Goal: Information Seeking & Learning: Learn about a topic

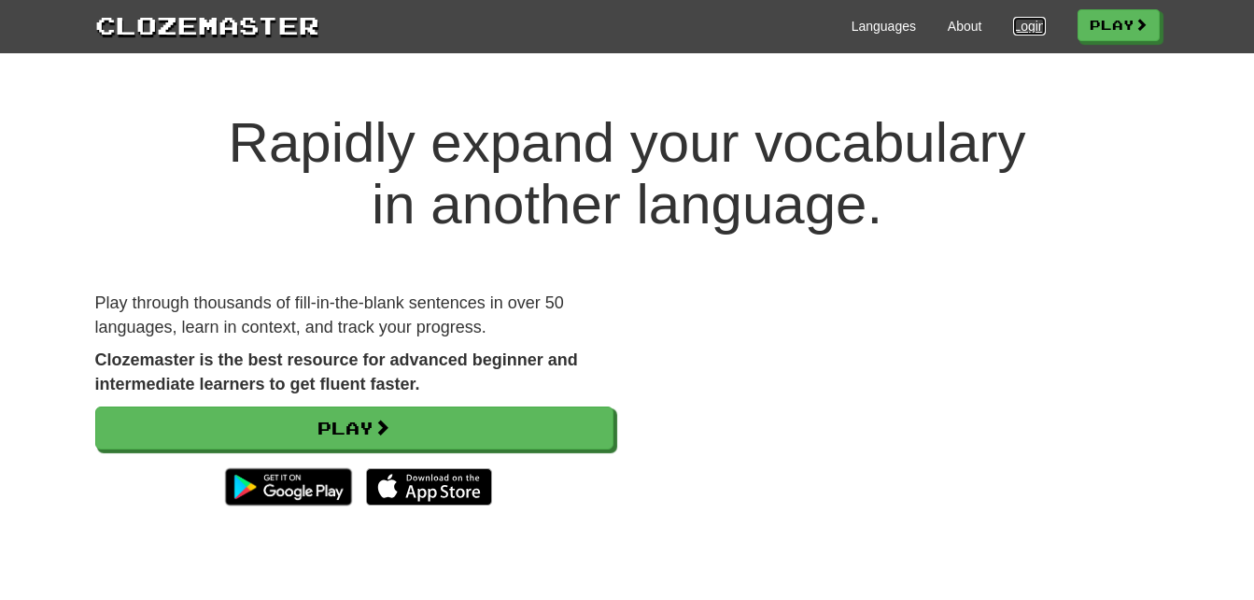
click at [1030, 25] on link "Login" at bounding box center [1030, 26] width 32 height 19
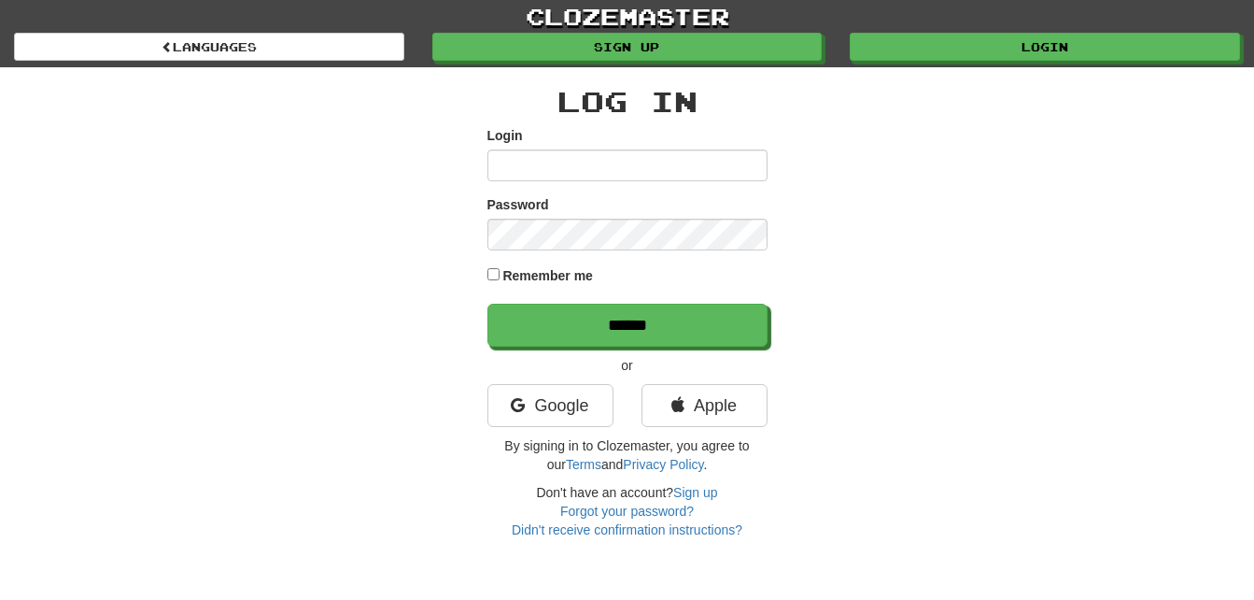
click at [642, 169] on input "Login" at bounding box center [628, 165] width 280 height 32
type input "**********"
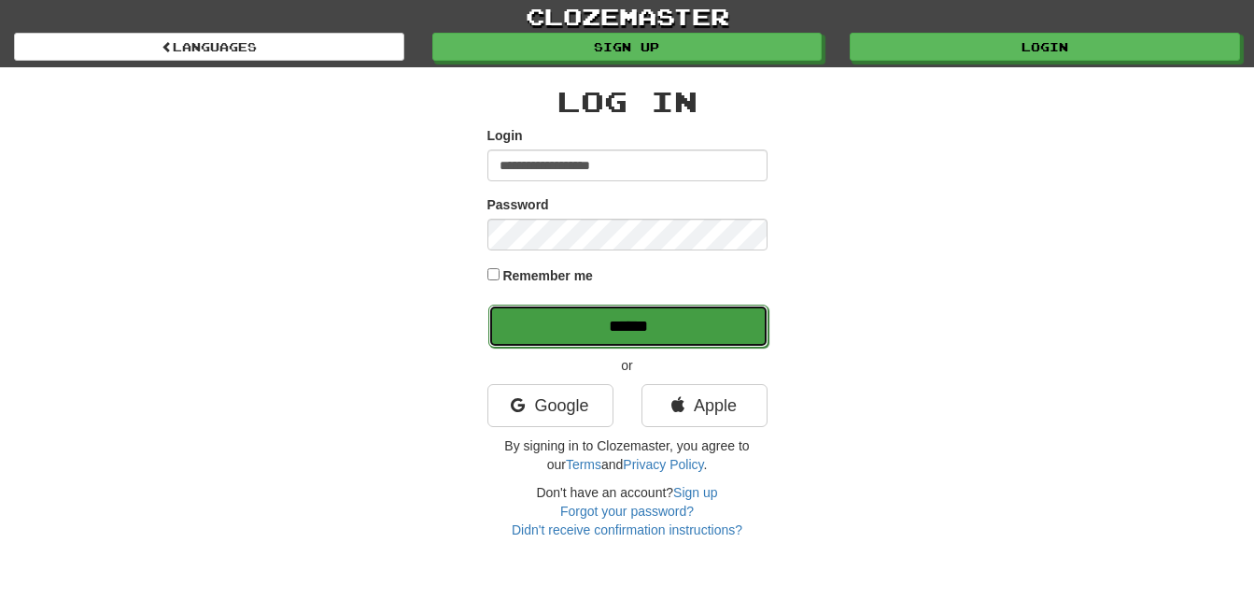
click at [573, 333] on input "******" at bounding box center [629, 326] width 280 height 43
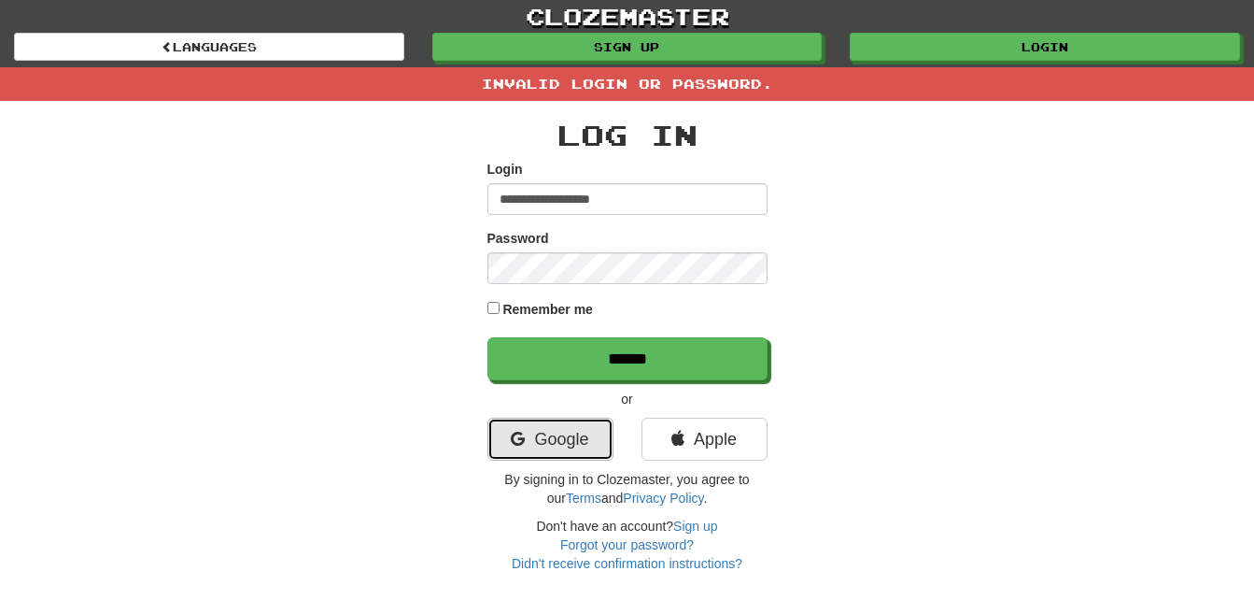
click at [548, 436] on link "Google" at bounding box center [551, 439] width 126 height 43
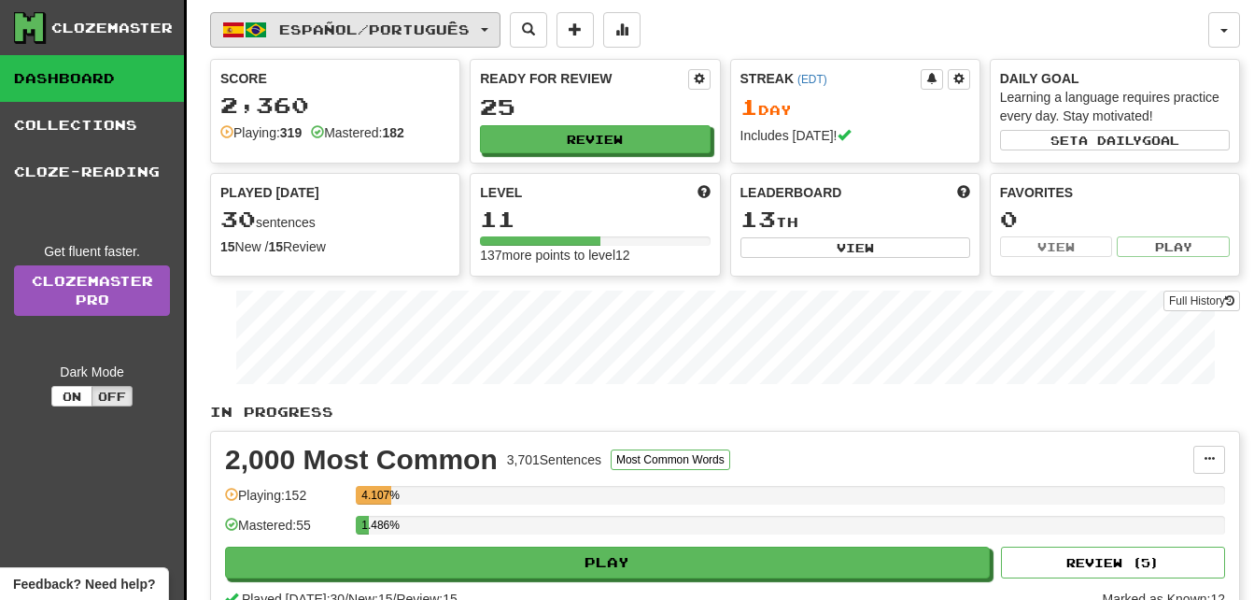
click at [346, 33] on span "Español / Português" at bounding box center [374, 29] width 191 height 16
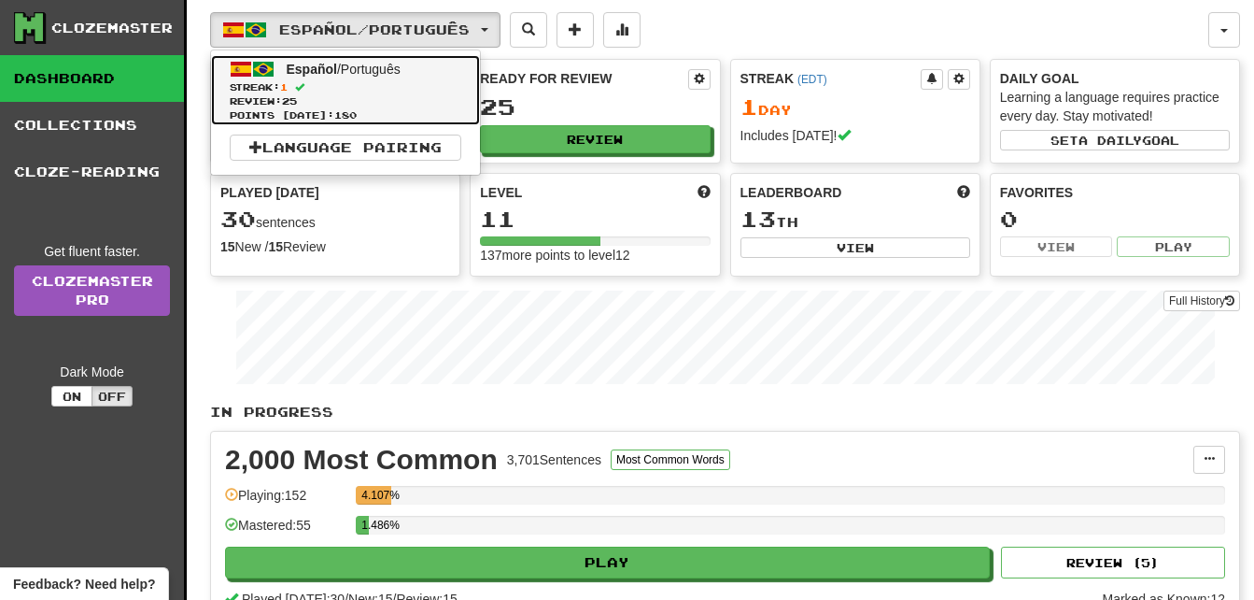
click at [343, 80] on span "Streak: 1" at bounding box center [346, 87] width 232 height 14
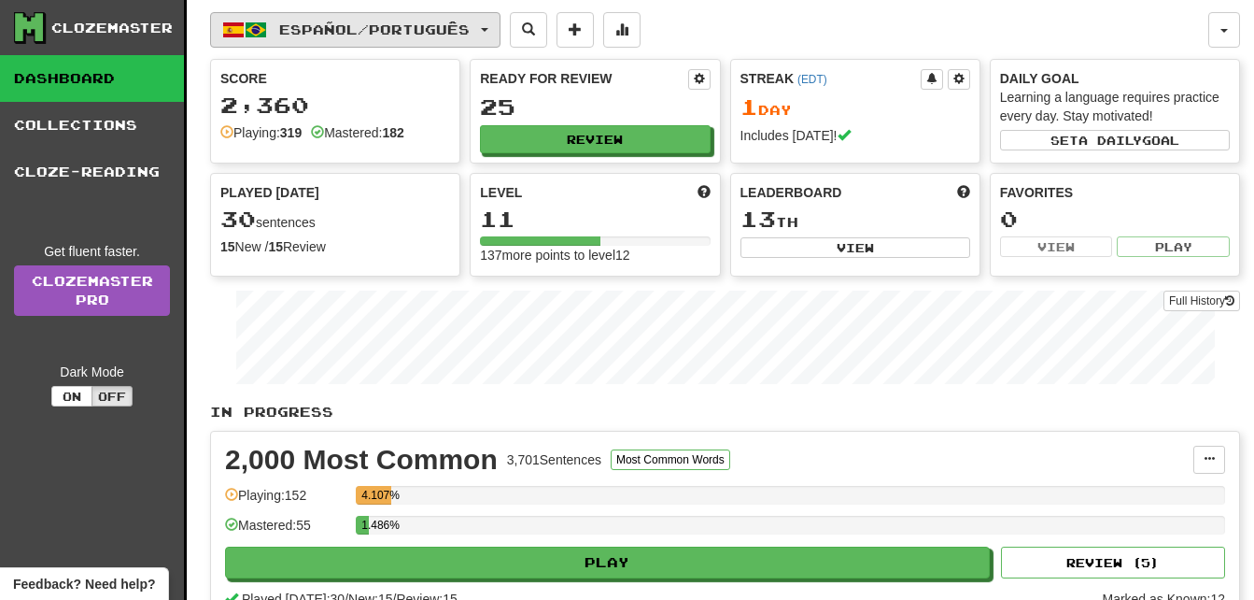
click at [493, 33] on button "Español / Português" at bounding box center [355, 29] width 291 height 35
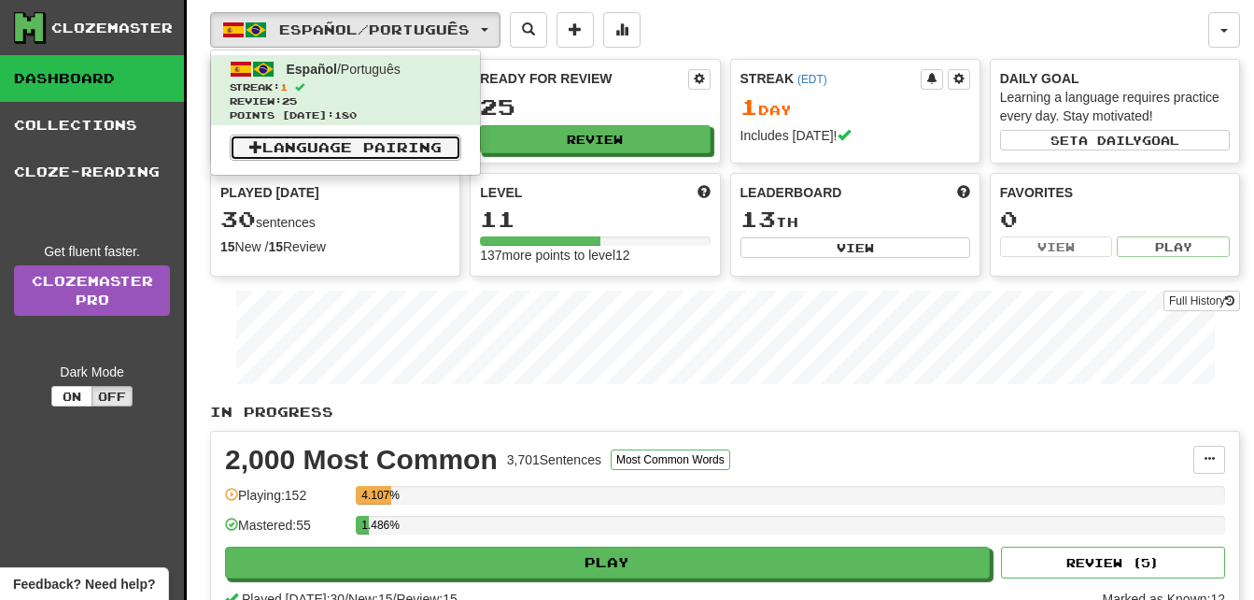
click at [437, 145] on link "Language Pairing" at bounding box center [346, 148] width 232 height 26
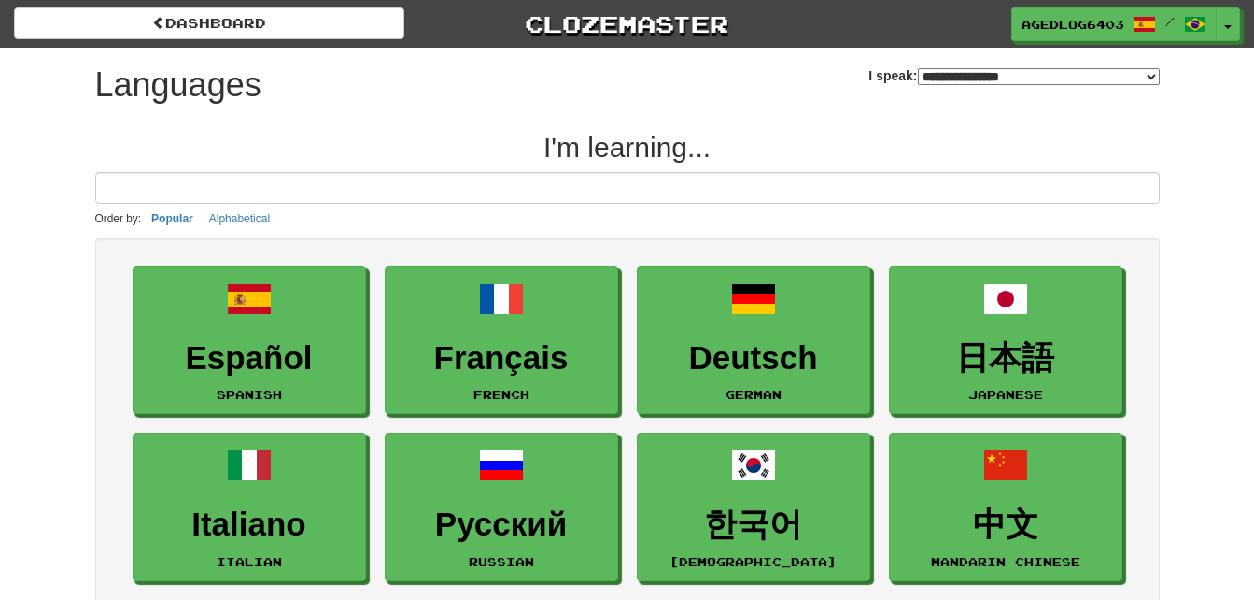
select select "*******"
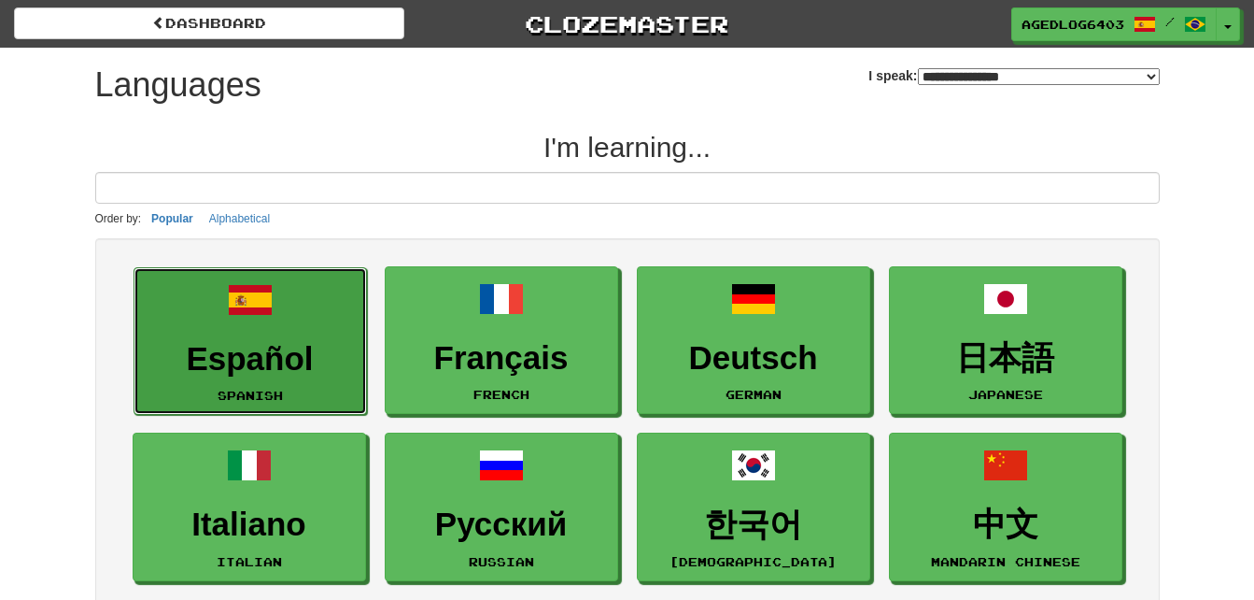
click at [263, 359] on h3 "Español" at bounding box center [250, 359] width 213 height 36
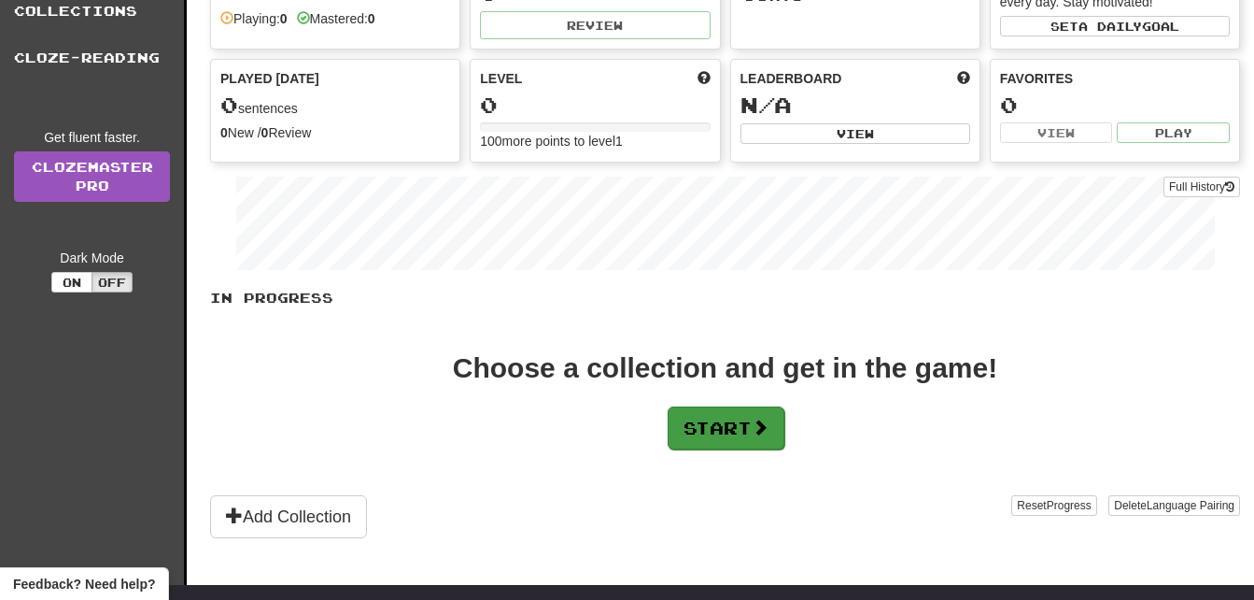
scroll to position [280, 0]
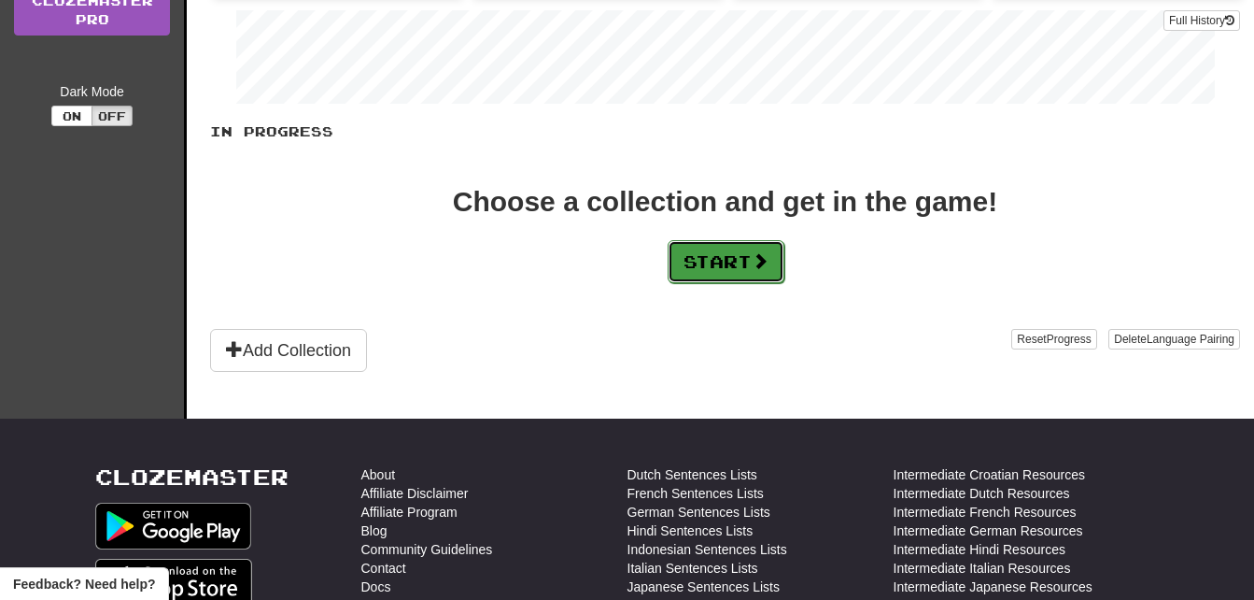
click at [721, 268] on button "Start" at bounding box center [726, 261] width 117 height 43
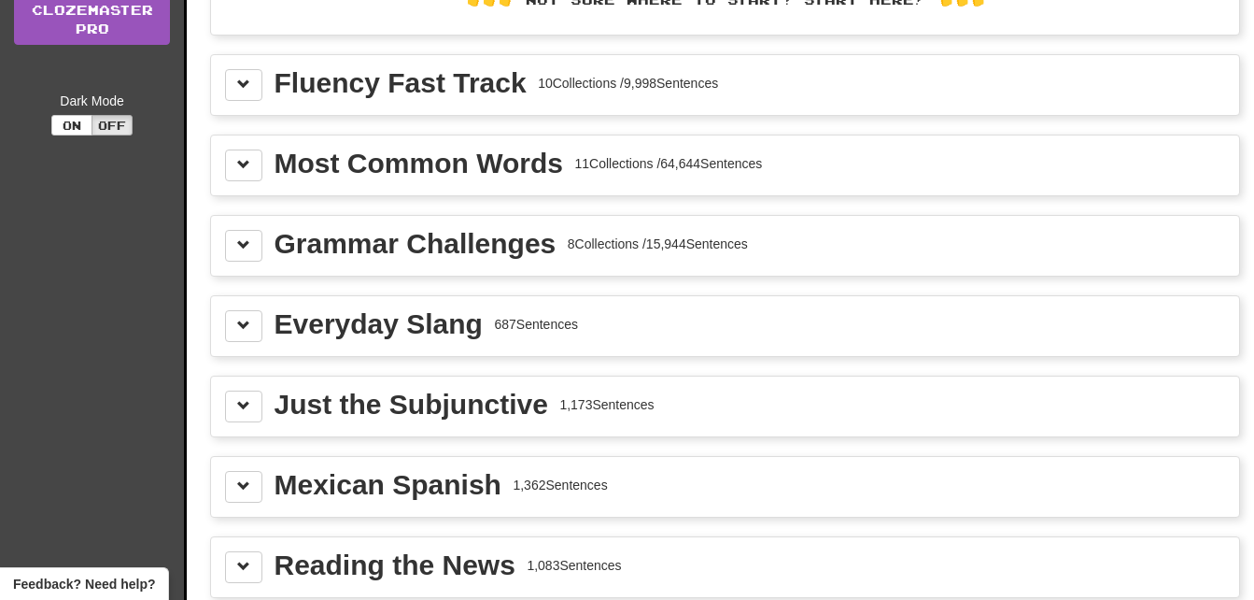
scroll to position [93, 0]
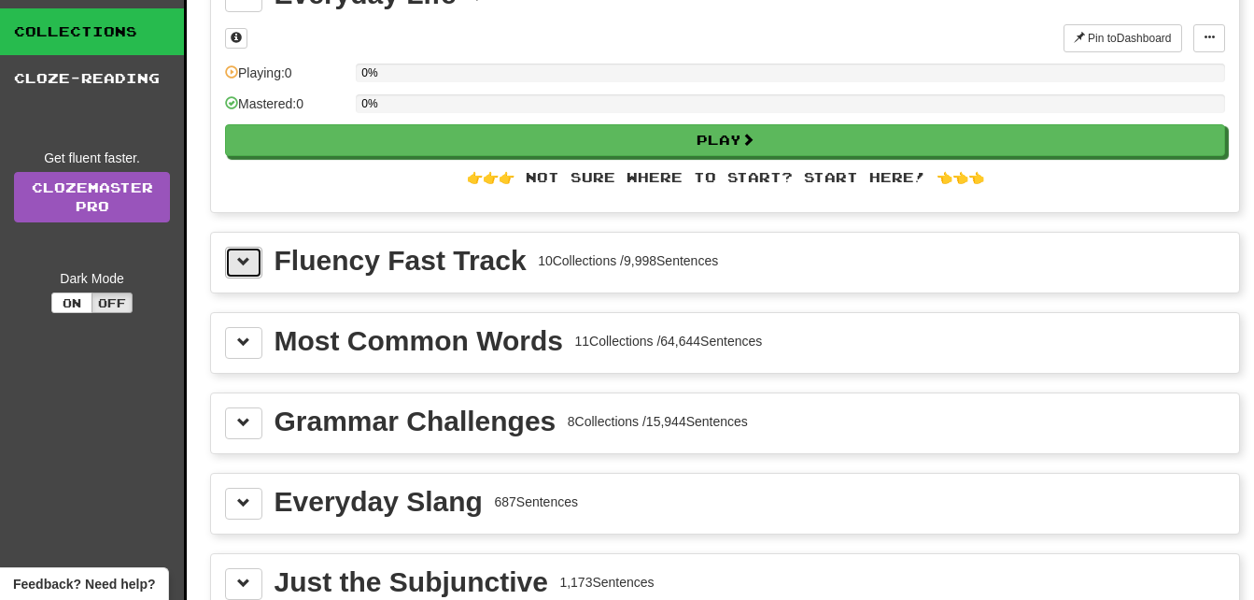
click at [247, 264] on span at bounding box center [243, 261] width 13 height 13
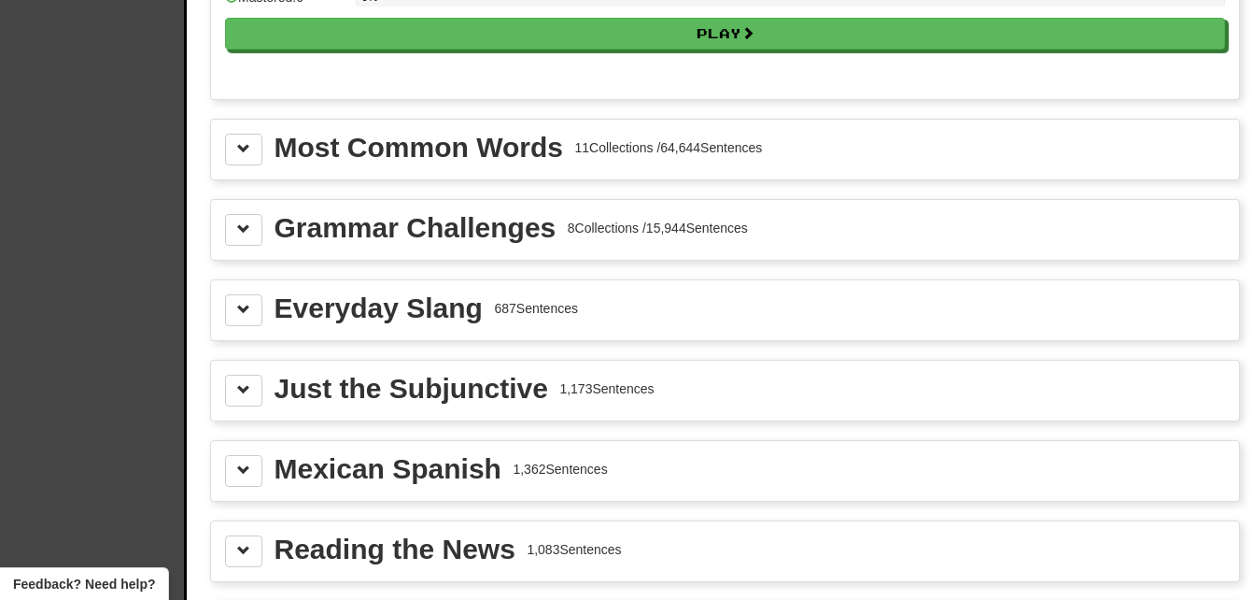
scroll to position [2242, 0]
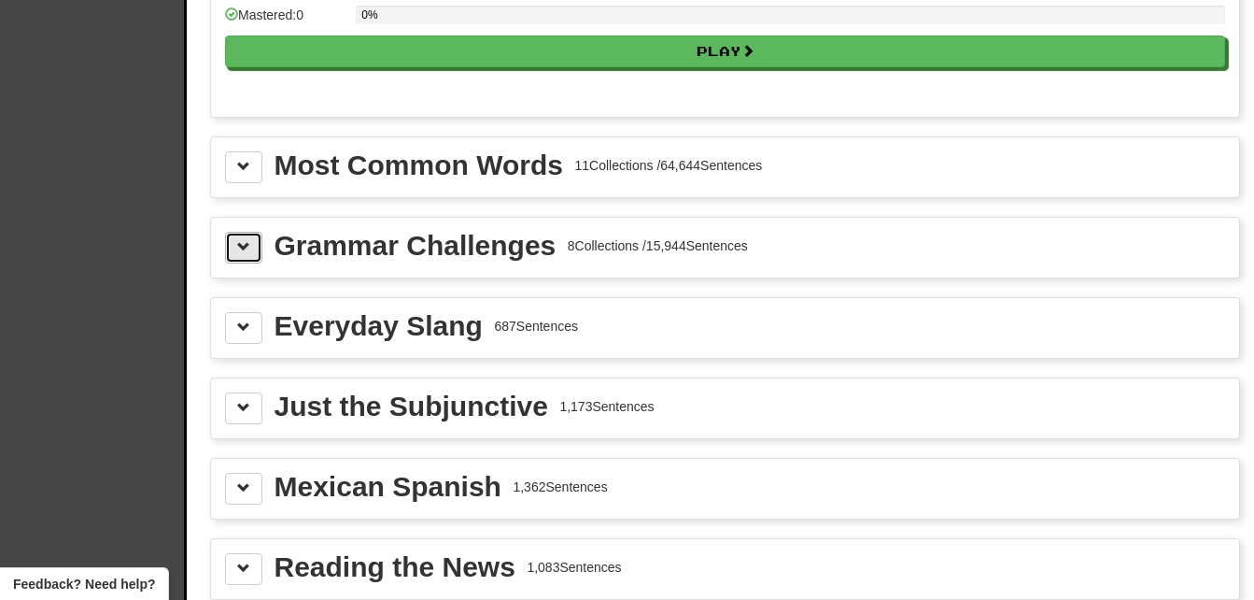
click at [248, 251] on span at bounding box center [243, 246] width 13 height 13
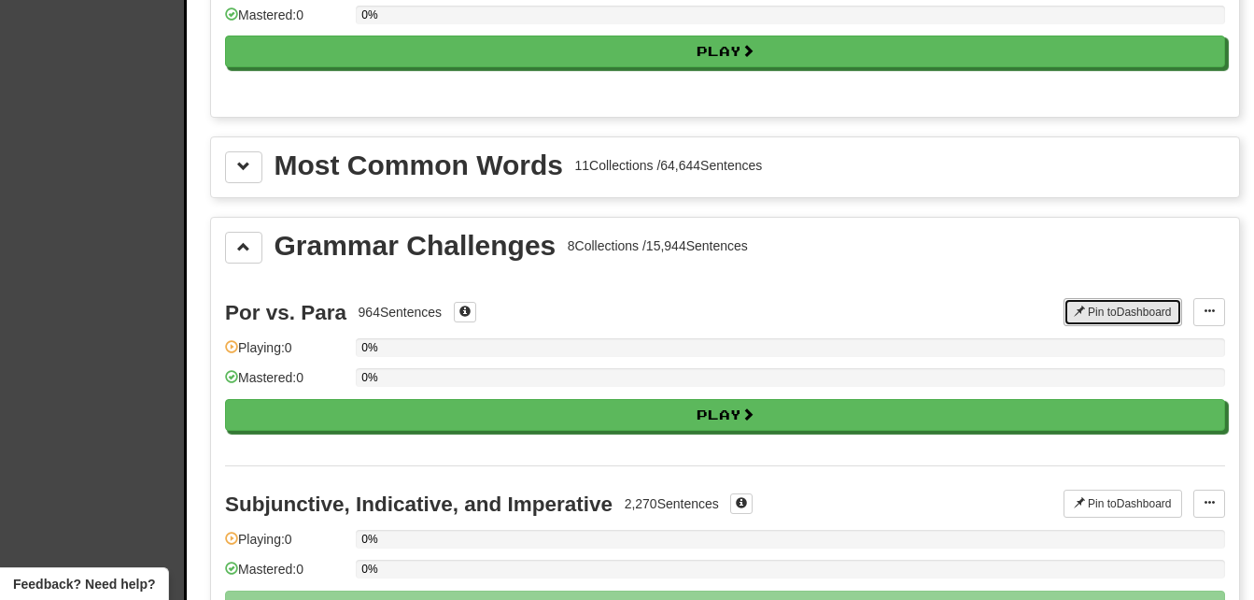
click at [1138, 316] on button "Pin to Dashboard" at bounding box center [1123, 312] width 119 height 28
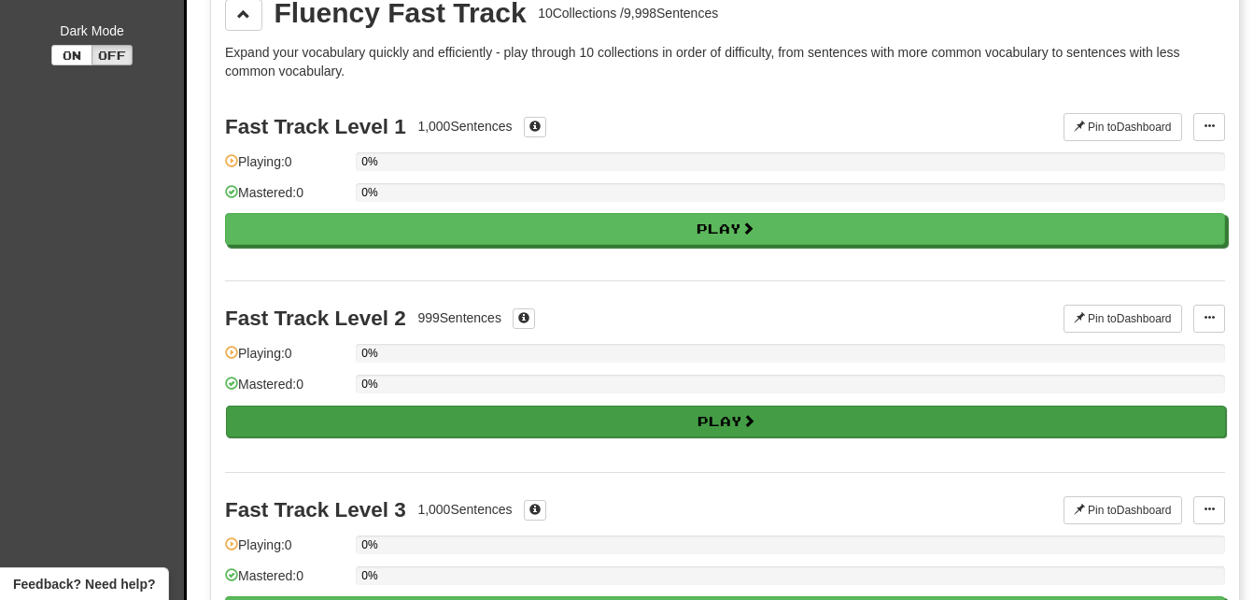
scroll to position [187, 0]
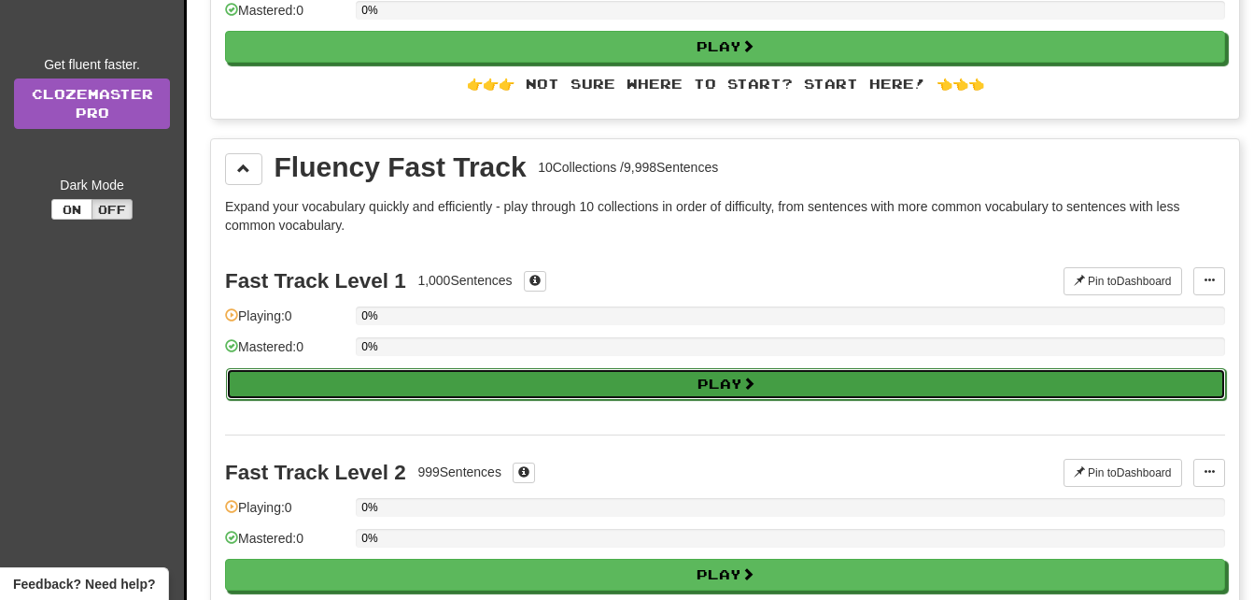
click at [749, 381] on span at bounding box center [749, 382] width 13 height 13
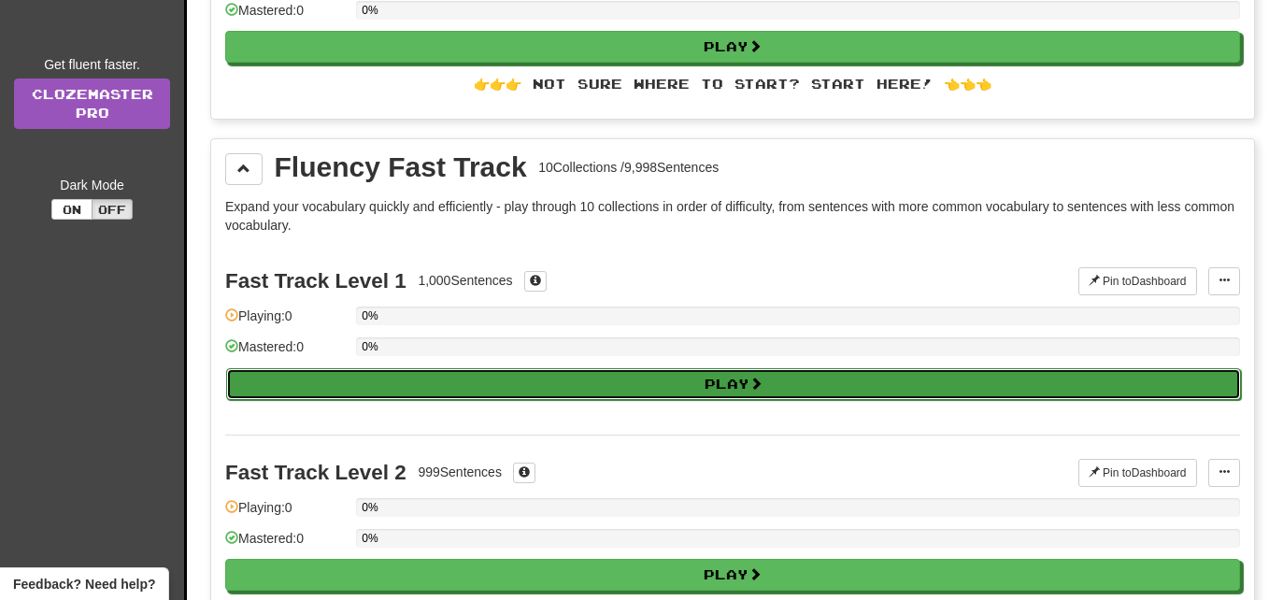
select select "**"
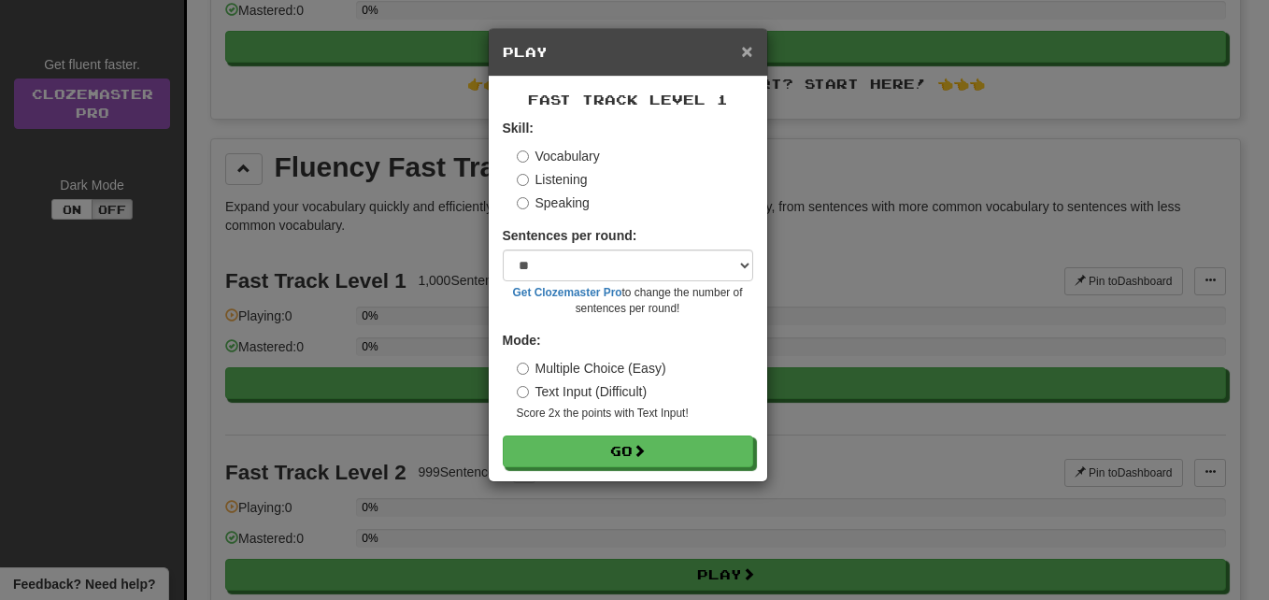
click at [741, 46] on span "×" at bounding box center [746, 50] width 11 height 21
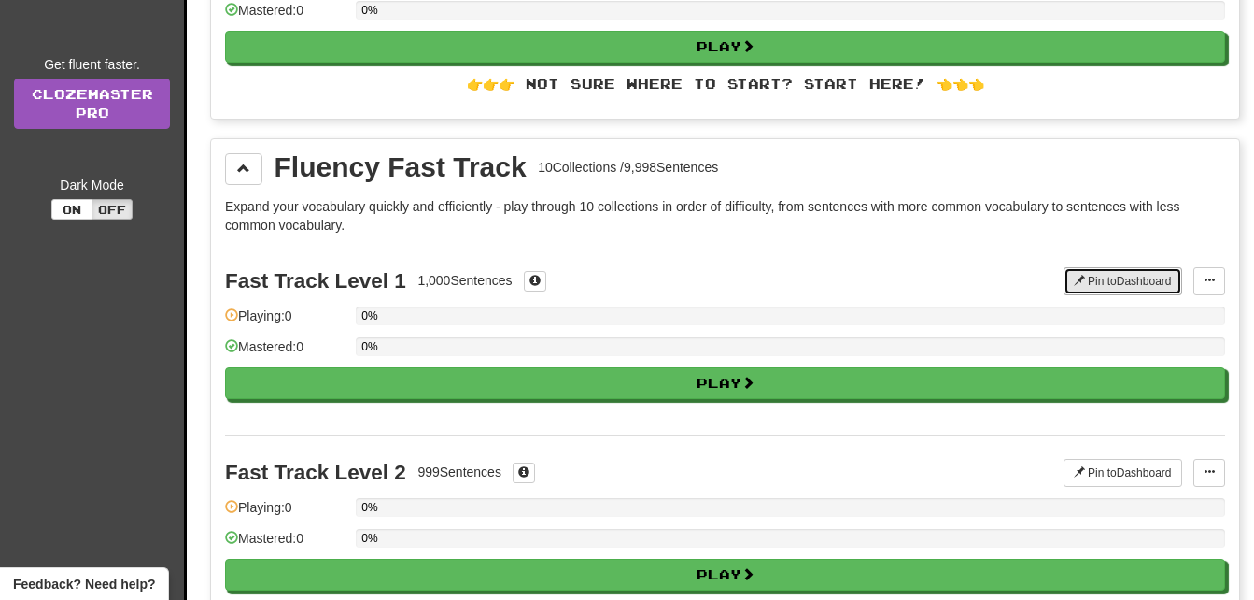
click at [1093, 291] on button "Pin to Dashboard" at bounding box center [1123, 281] width 119 height 28
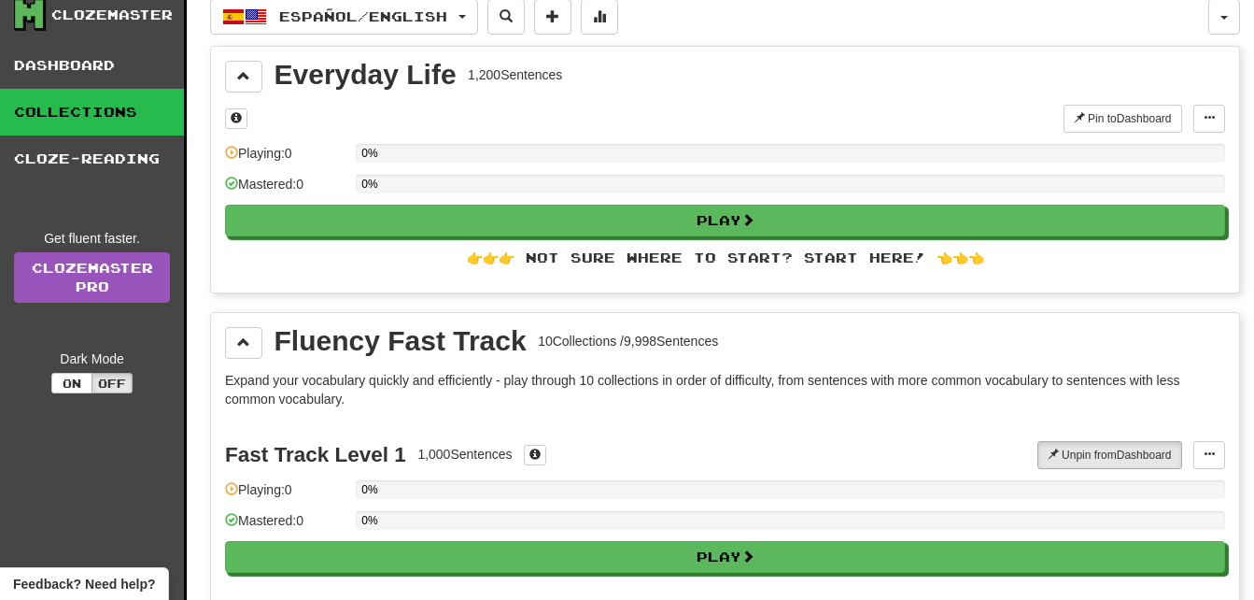
scroll to position [0, 0]
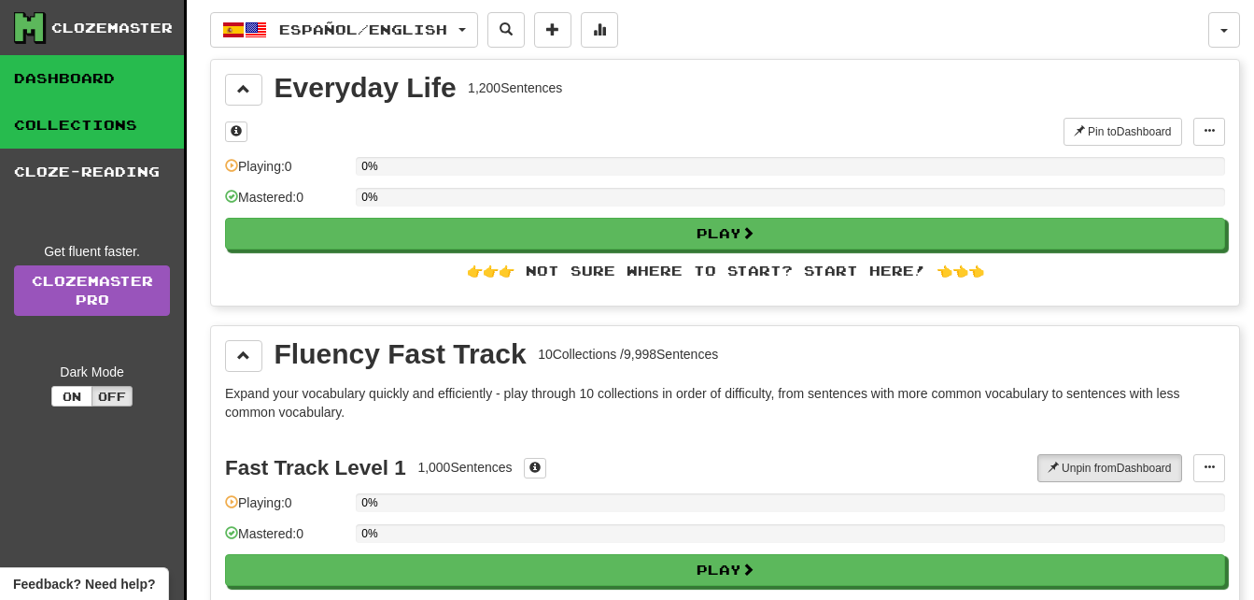
click at [41, 72] on link "Dashboard" at bounding box center [92, 78] width 184 height 47
